Goal: Consume media (video, audio)

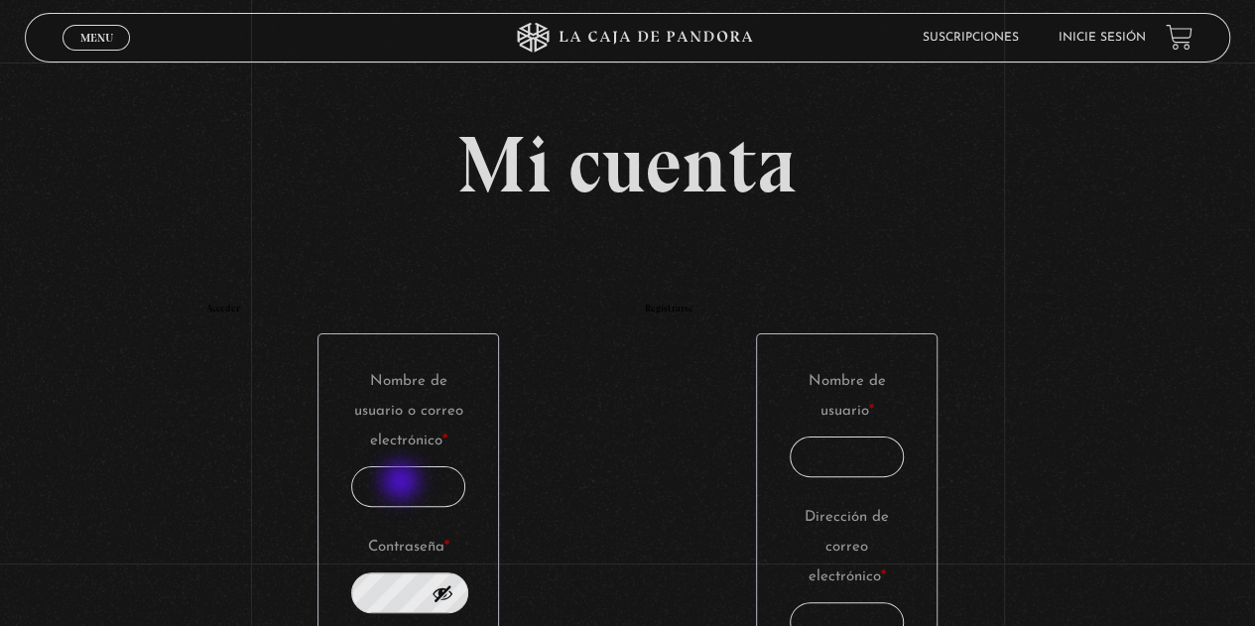
click at [403, 483] on input "Nombre de usuario o correo electrónico * Obligatorio" at bounding box center [408, 486] width 115 height 41
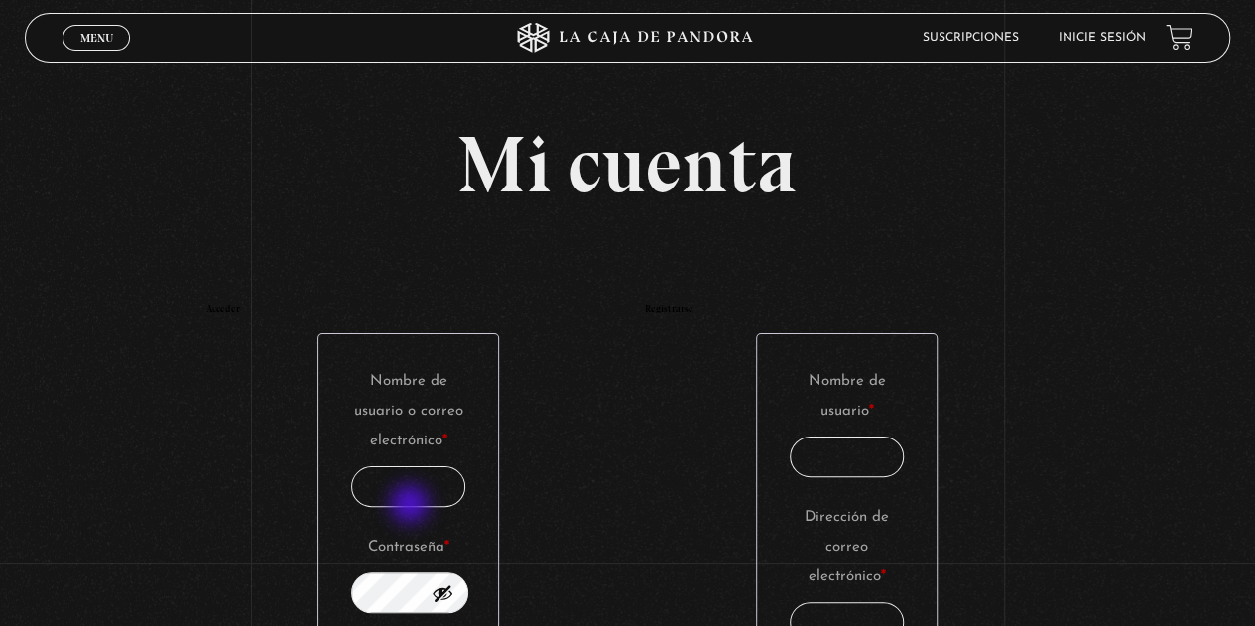
type input "rebeacuna@gmail.com"
click at [453, 594] on button "Mostrar contraseña" at bounding box center [443, 593] width 22 height 22
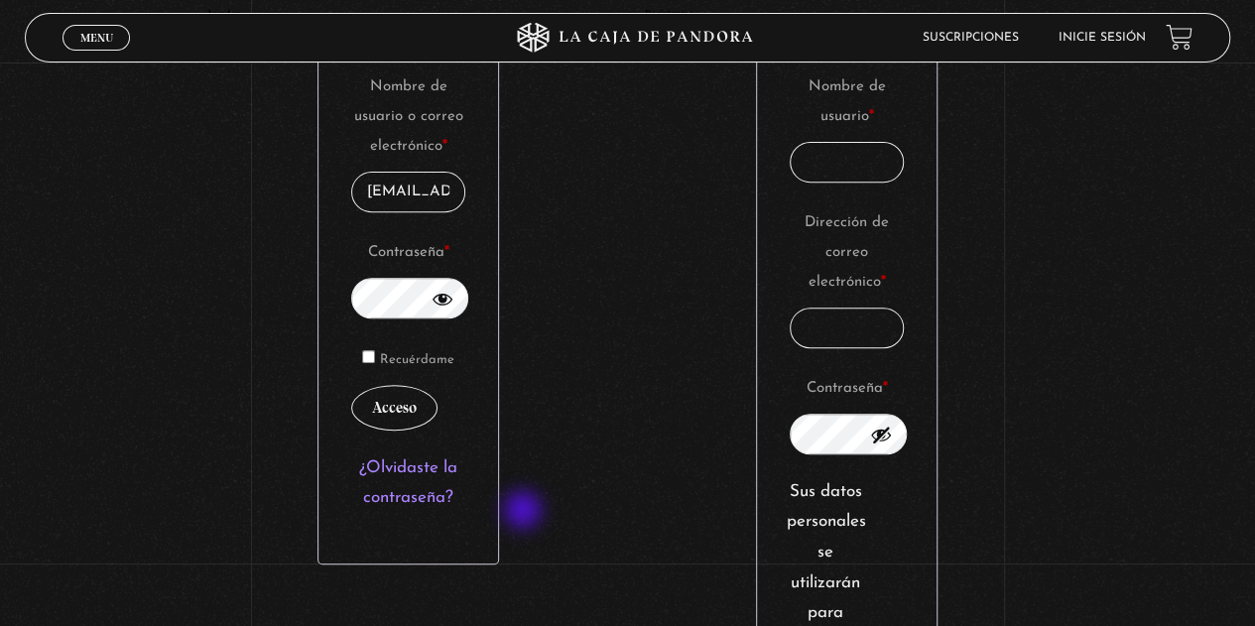
scroll to position [298, 0]
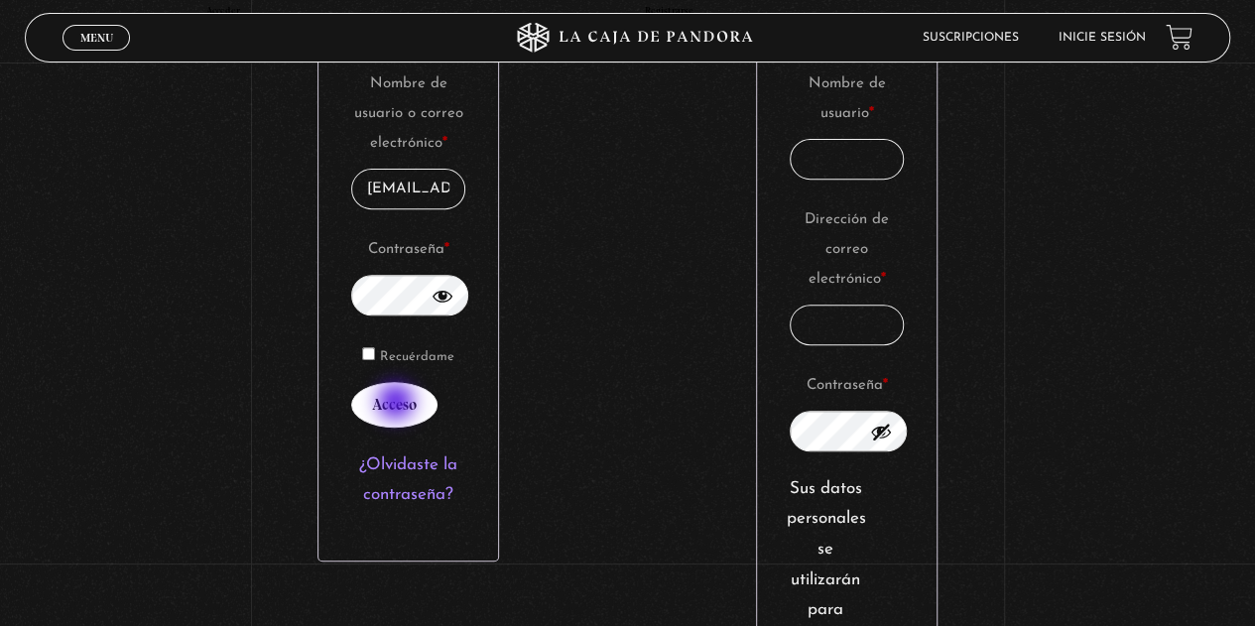
click at [398, 404] on button "Acceso" at bounding box center [394, 405] width 86 height 46
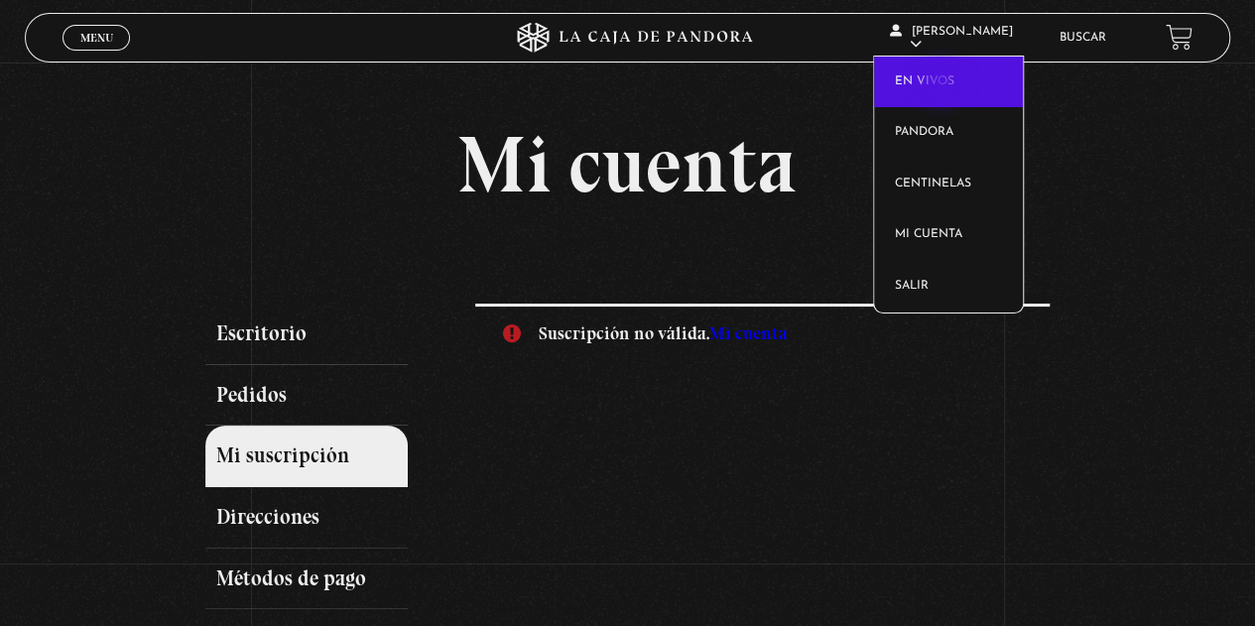
click at [942, 84] on link "En vivos" at bounding box center [948, 83] width 149 height 52
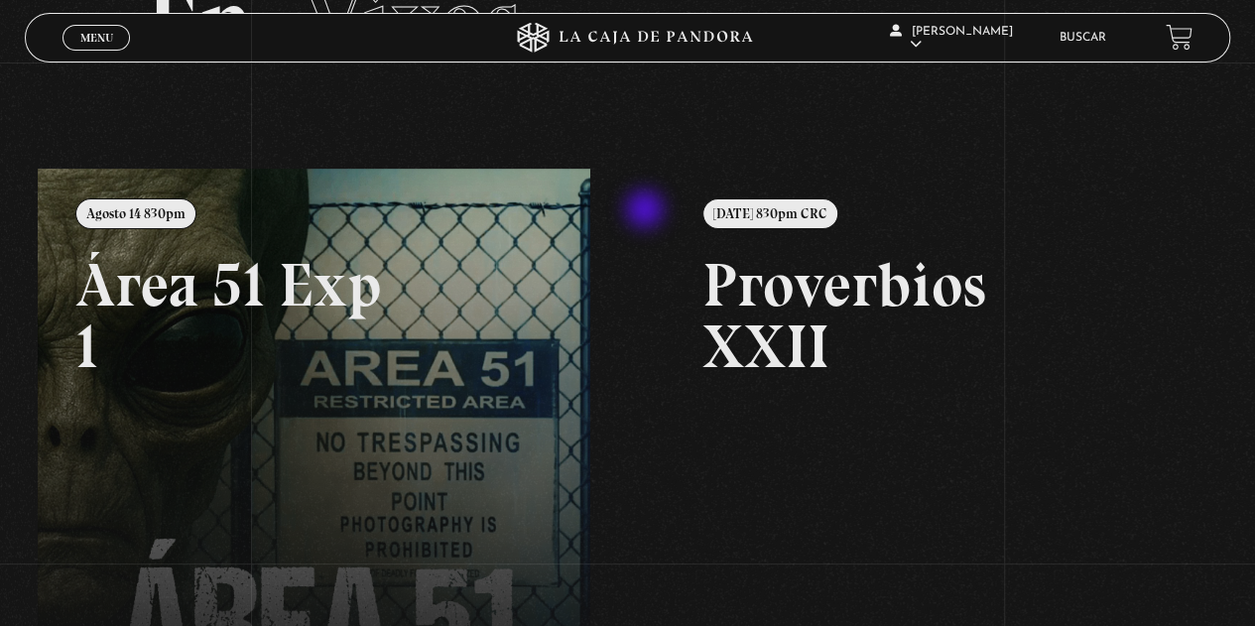
scroll to position [198, 0]
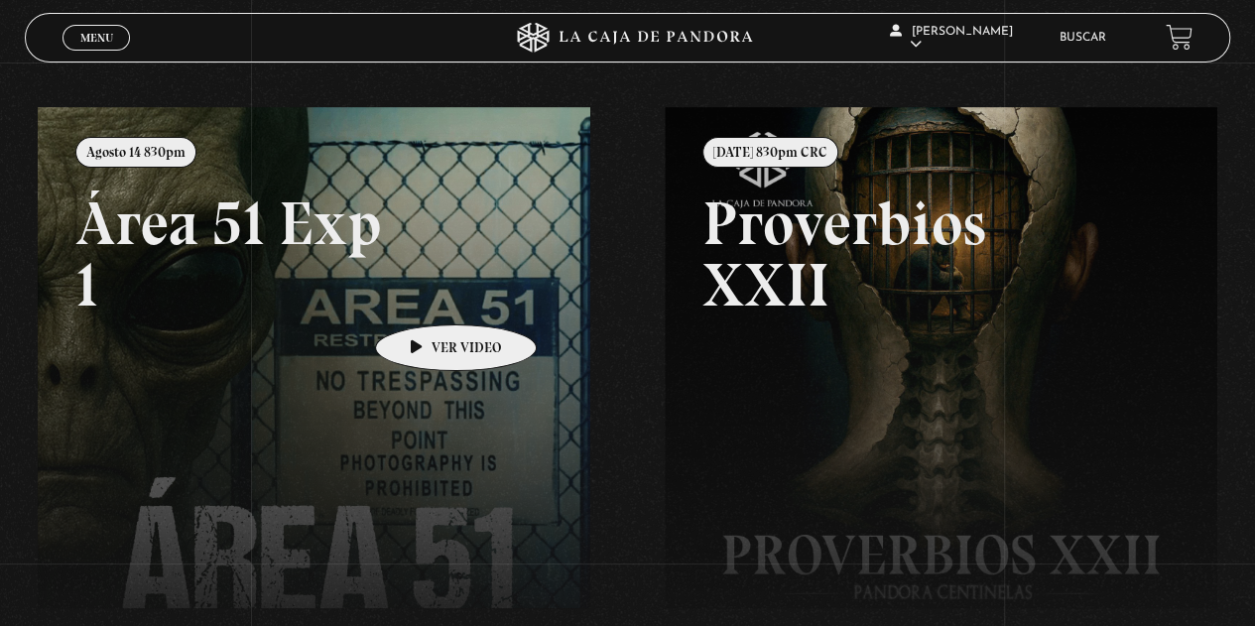
click at [425, 295] on link at bounding box center [665, 420] width 1255 height 626
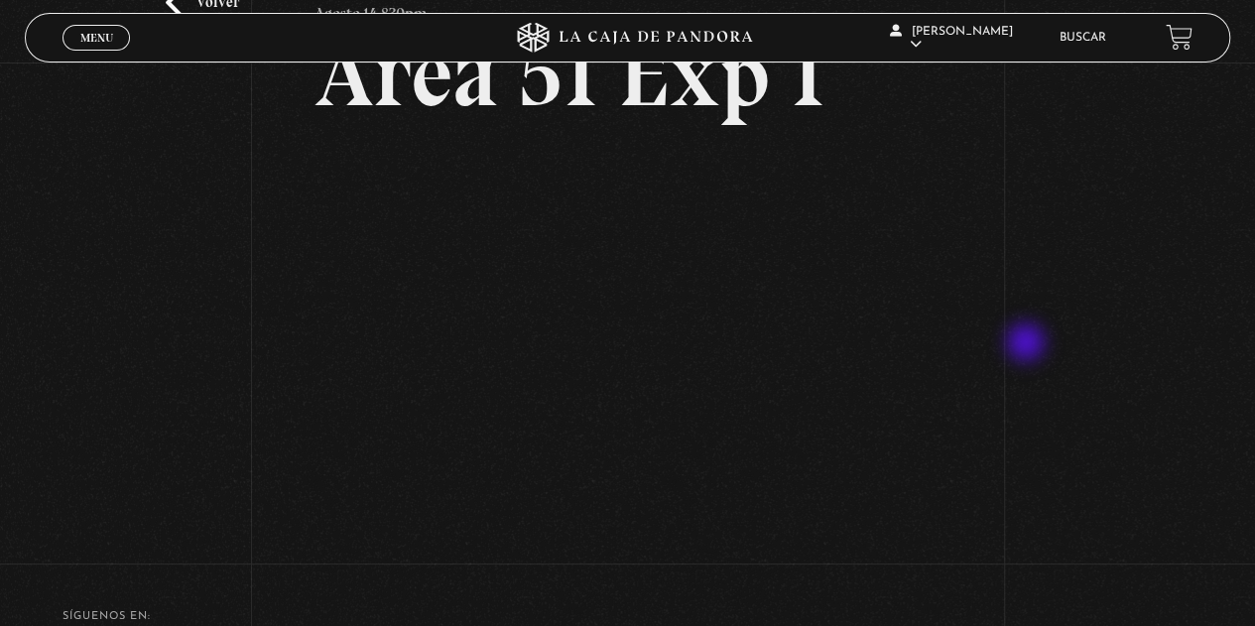
scroll to position [99, 0]
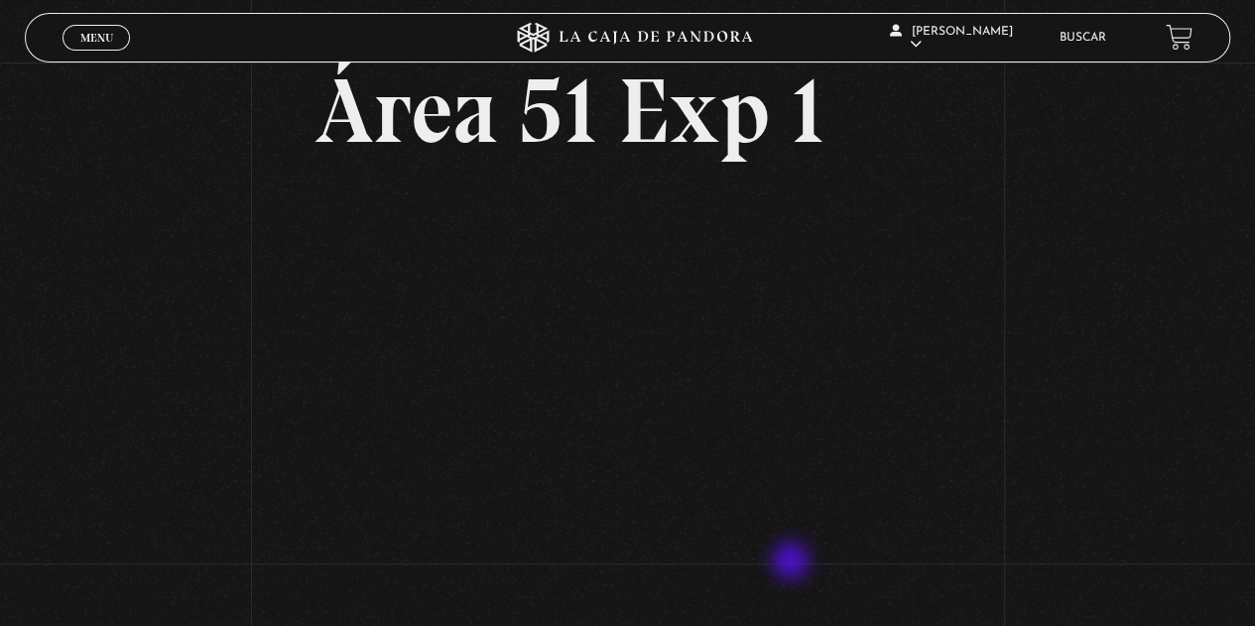
click at [792, 563] on div "Volver Agosto 14 830pm Área 51 Exp 1" at bounding box center [627, 302] width 626 height 553
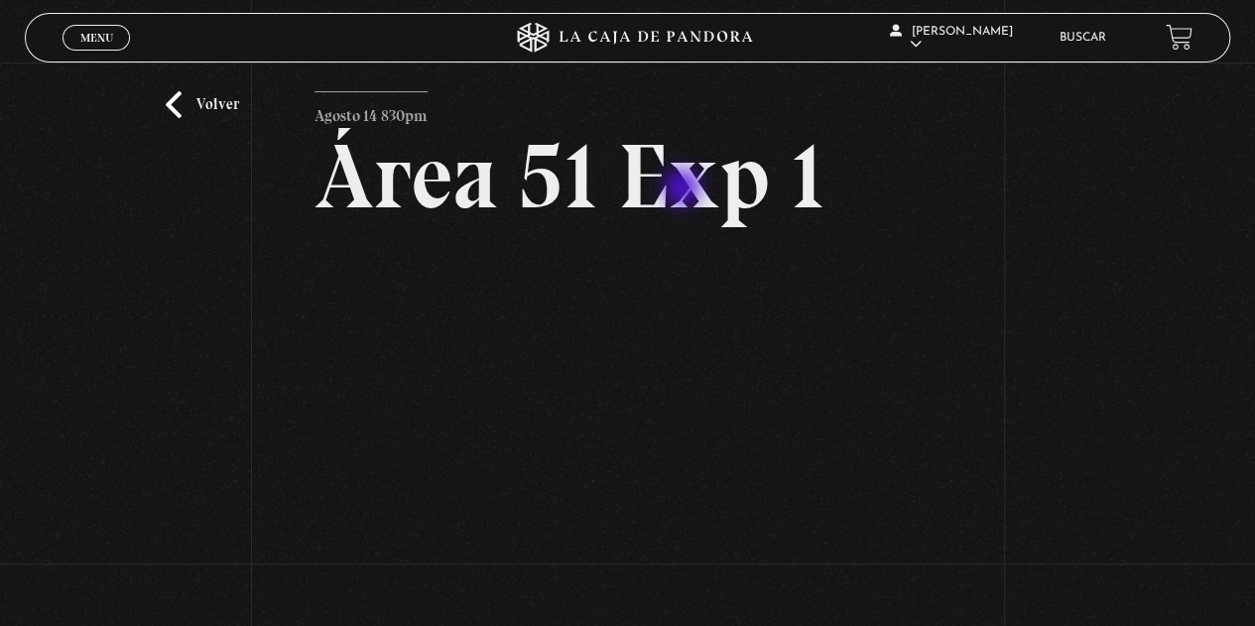
scroll to position [0, 0]
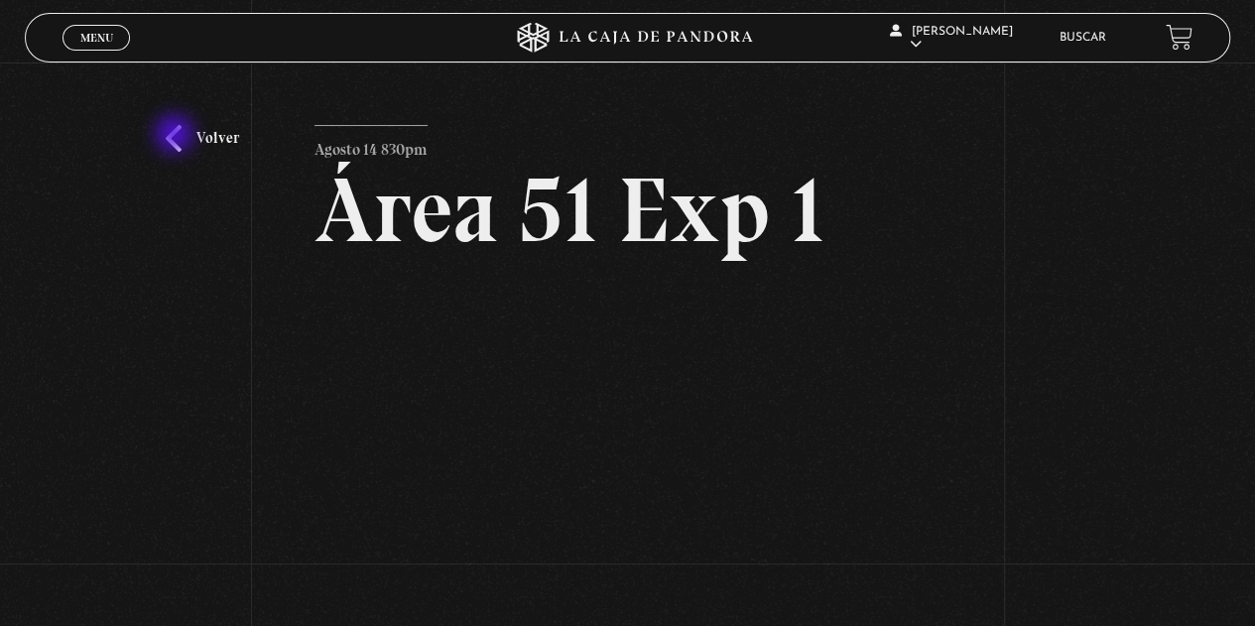
click at [177, 136] on link "Volver" at bounding box center [202, 138] width 73 height 27
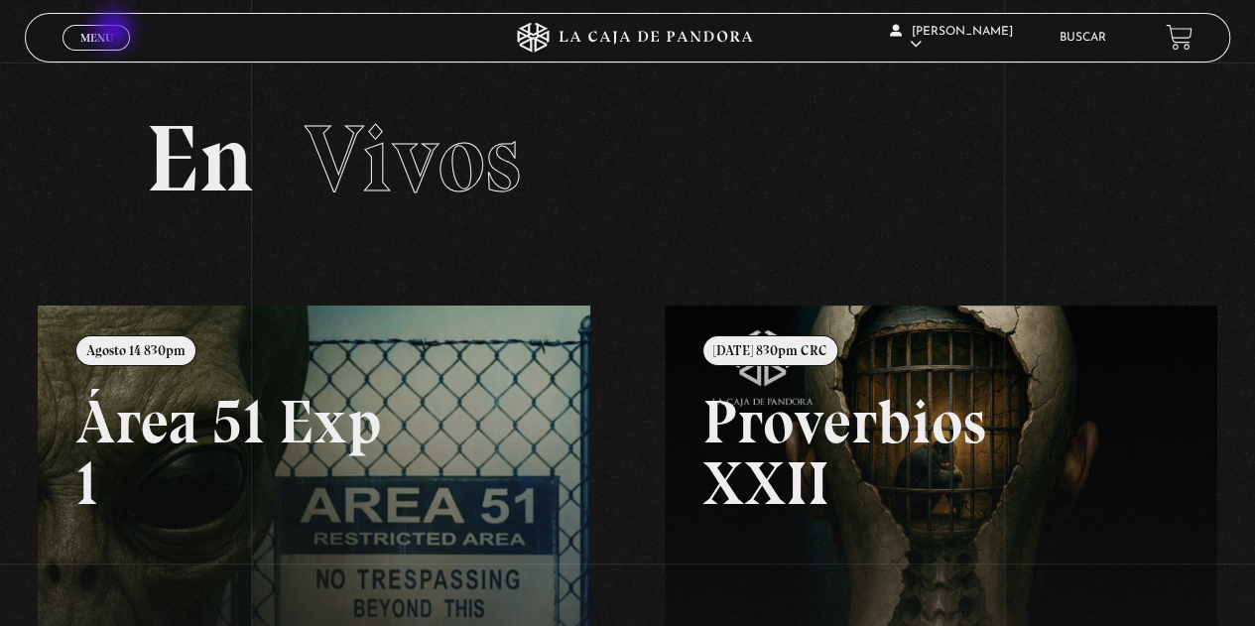
click at [115, 32] on link "Menu Cerrar" at bounding box center [96, 38] width 67 height 26
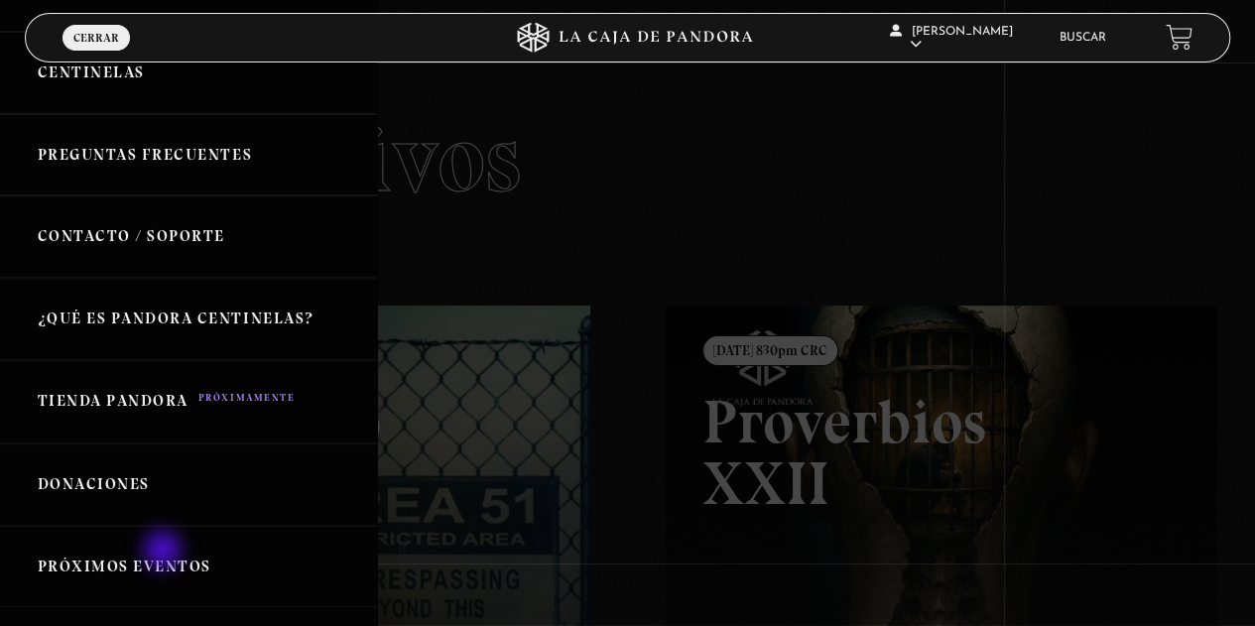
scroll to position [397, 0]
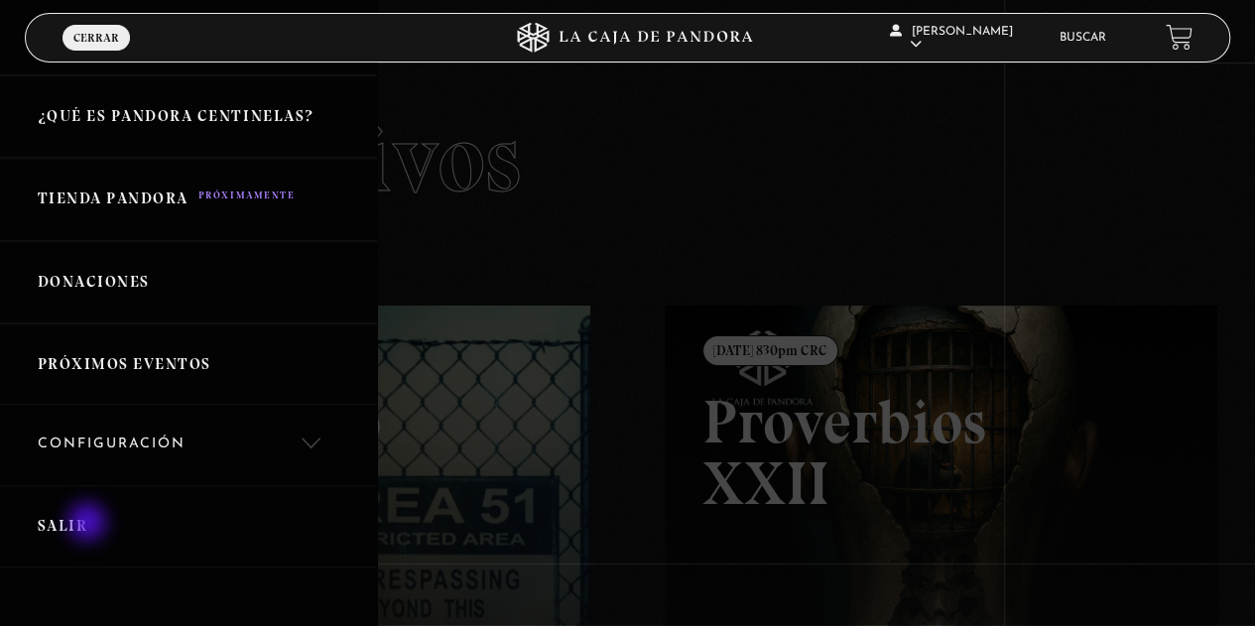
click at [85, 525] on link "Salir" at bounding box center [188, 526] width 377 height 82
